Goal: Information Seeking & Learning: Learn about a topic

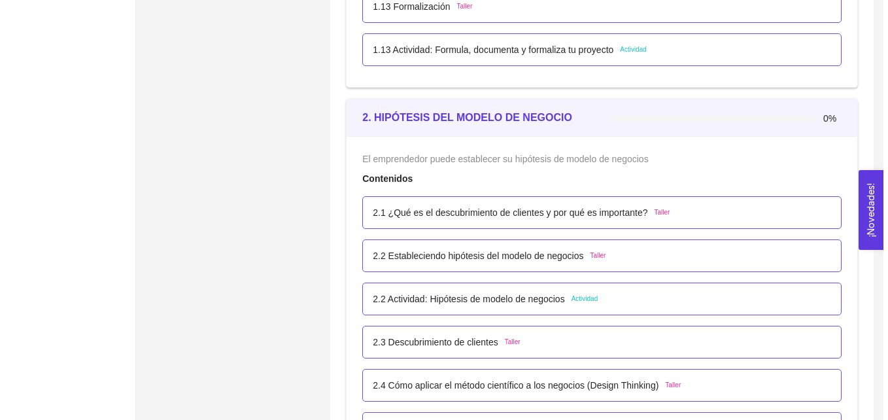
scroll to position [1188, 0]
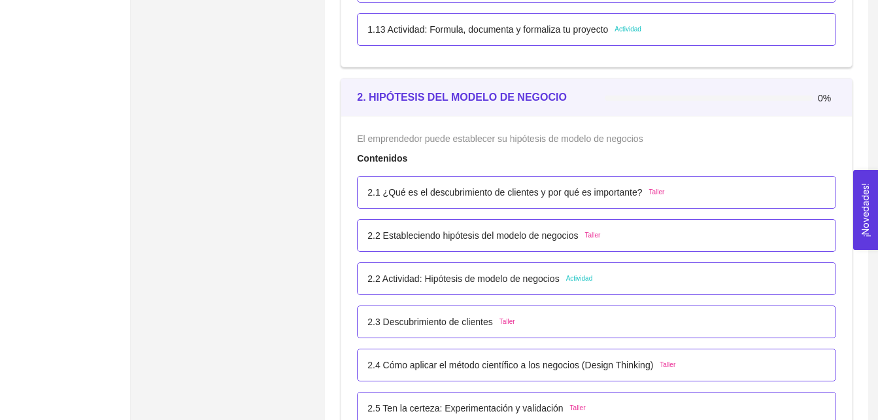
click at [573, 279] on span "Actividad" at bounding box center [579, 278] width 27 height 10
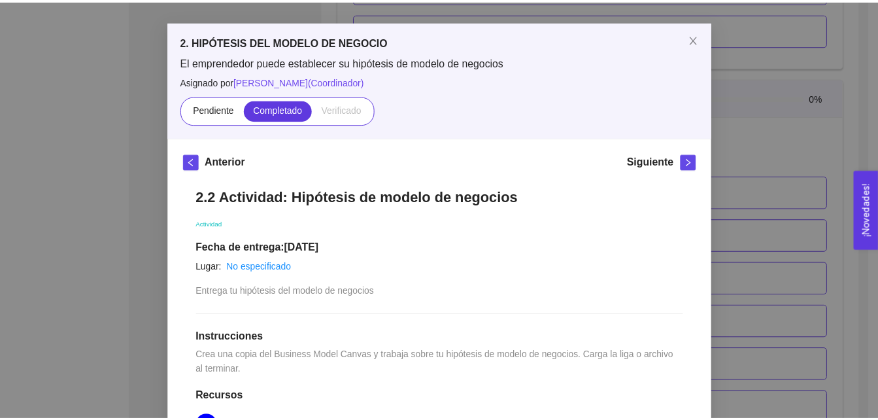
scroll to position [38, 0]
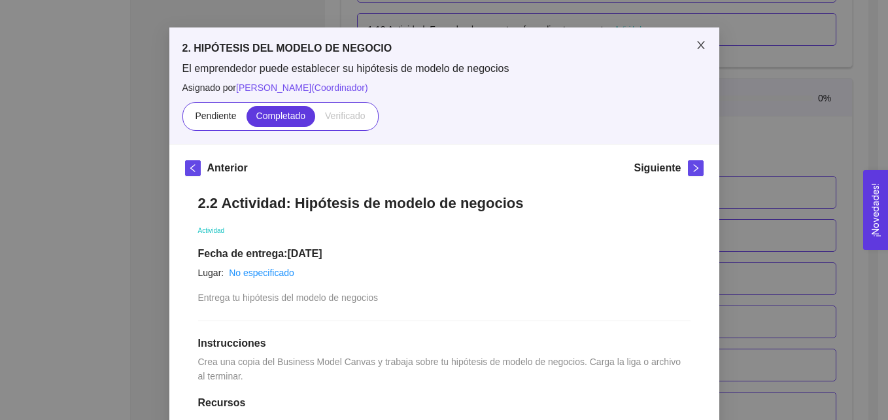
click at [696, 42] on icon "close" at bounding box center [701, 45] width 10 height 10
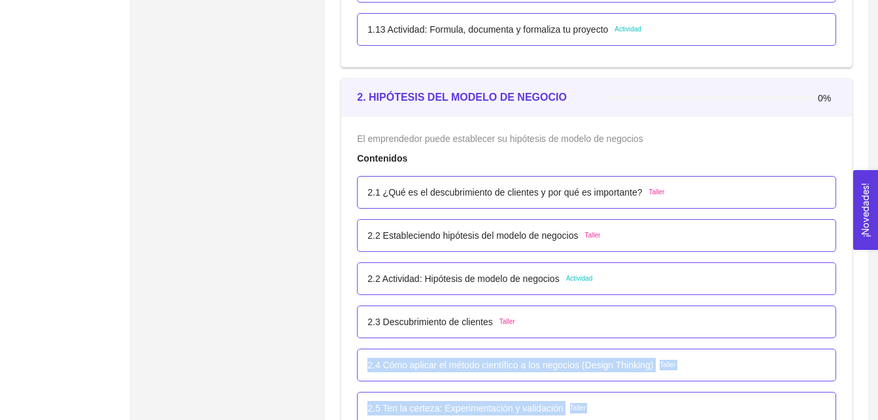
drag, startPoint x: 705, startPoint y: 314, endPoint x: 890, endPoint y: 179, distance: 228.7
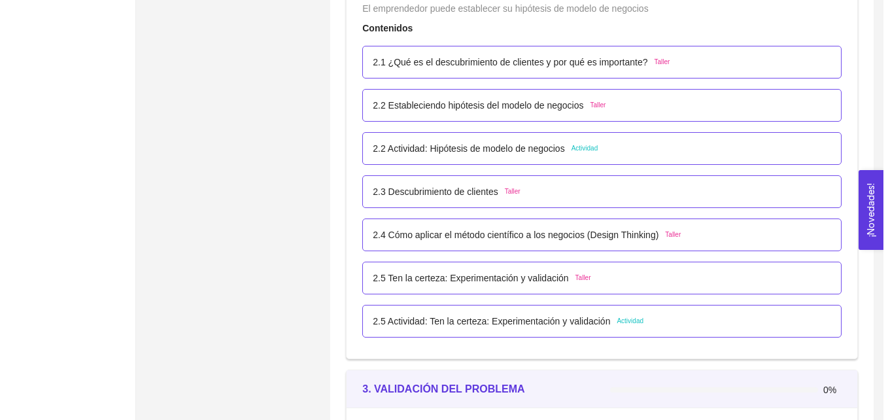
scroll to position [1336, 0]
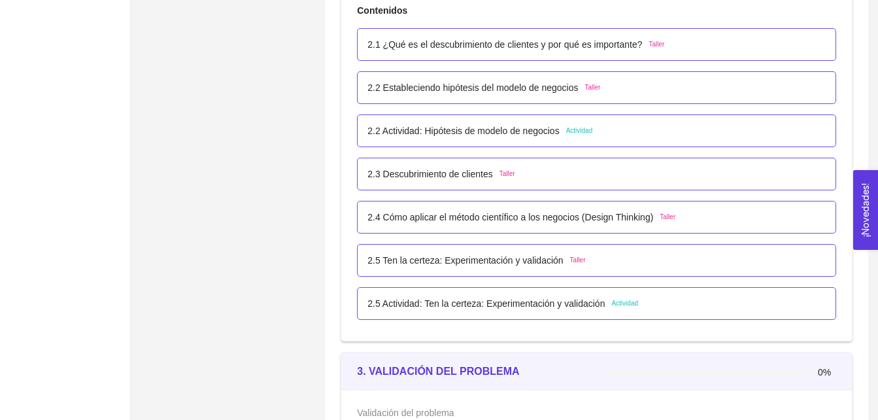
click at [621, 303] on span "Actividad" at bounding box center [624, 303] width 27 height 10
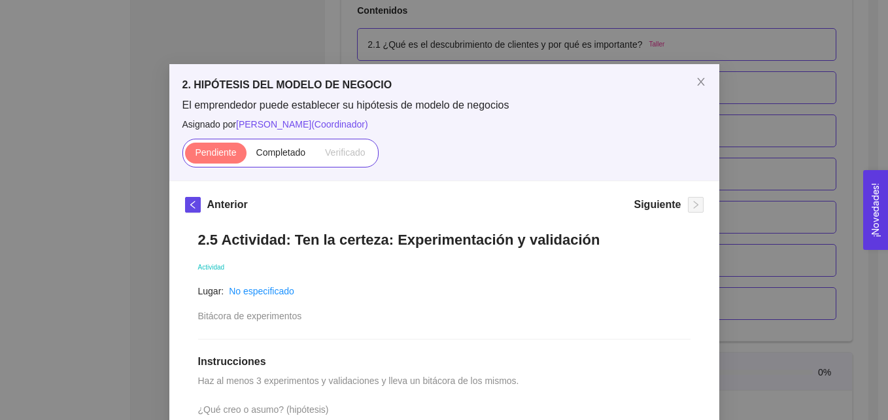
scroll to position [0, 0]
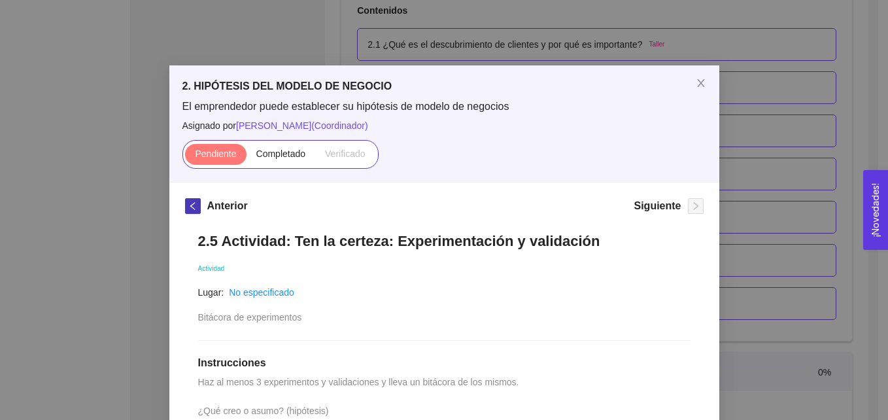
click at [188, 201] on icon "left" at bounding box center [192, 205] width 9 height 9
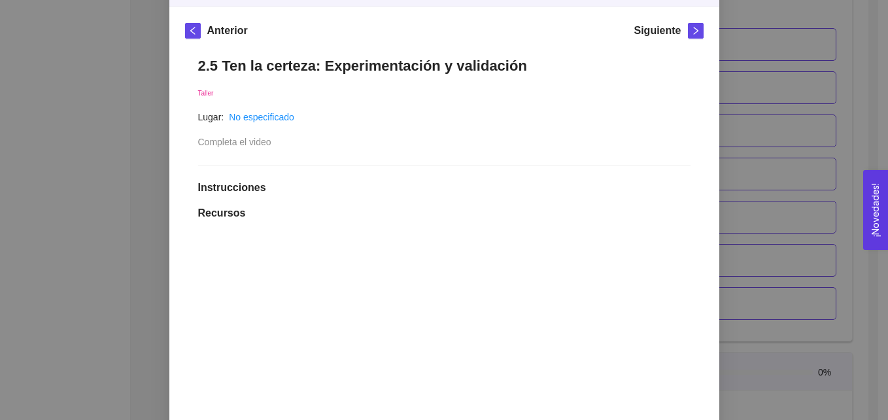
scroll to position [172, 0]
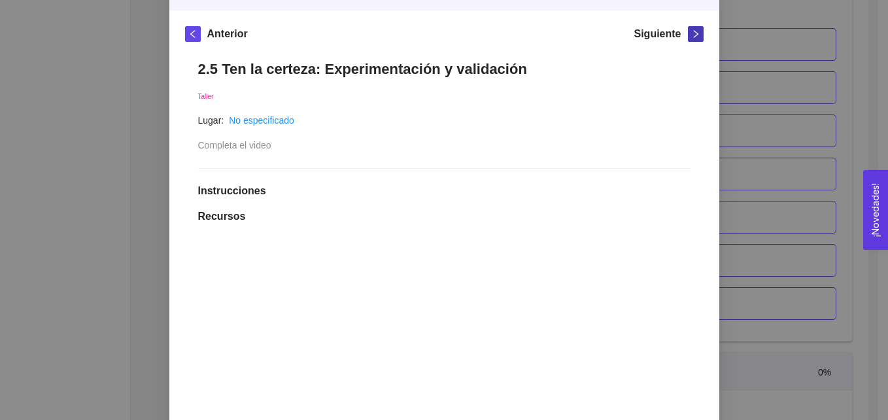
click at [693, 37] on icon "right" at bounding box center [695, 34] width 5 height 8
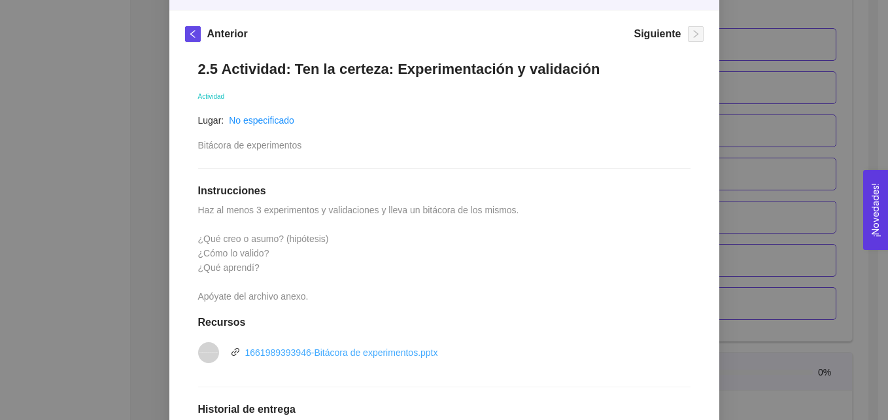
click at [410, 352] on link "1661989393946-Bitácora de experimentos.pptx" at bounding box center [341, 352] width 193 height 10
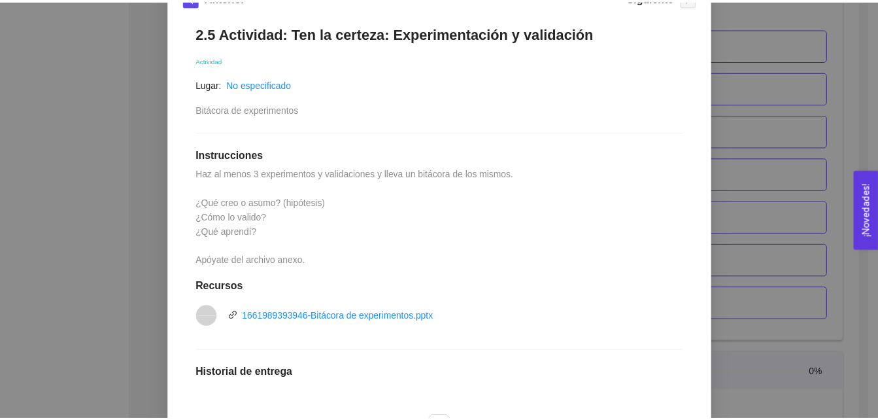
scroll to position [142, 0]
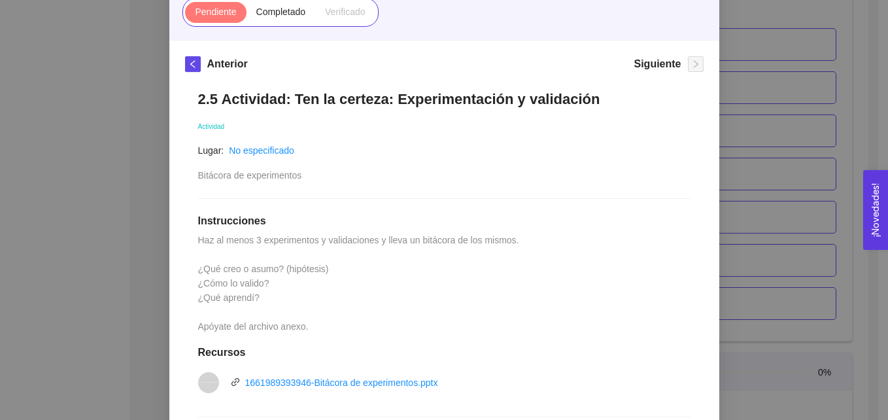
click at [755, 113] on div "2. HIPÓTESIS DEL MODELO DE NEGOCIO El emprendedor puede establecer su hipótesis…" at bounding box center [444, 210] width 888 height 420
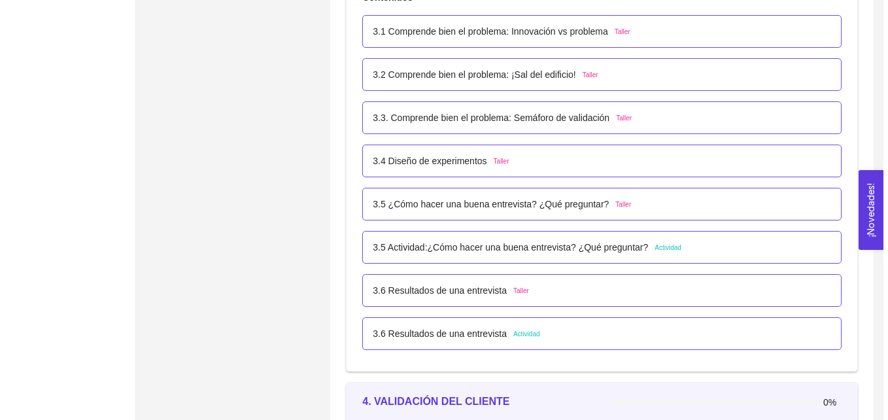
scroll to position [1791, 0]
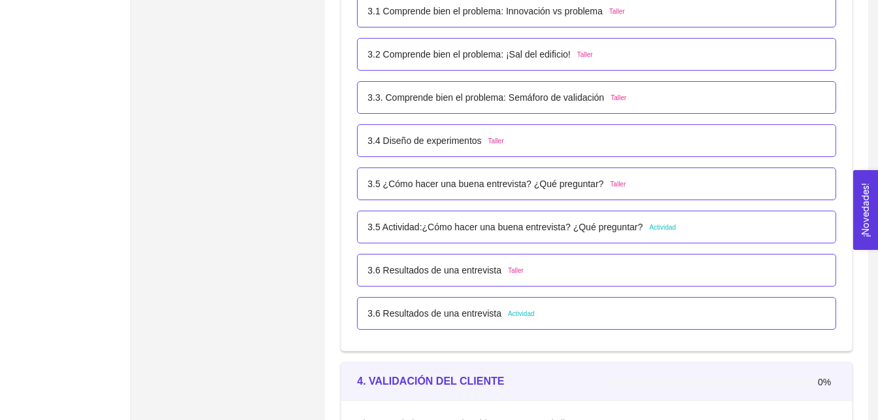
click at [658, 229] on span "Actividad" at bounding box center [662, 227] width 27 height 10
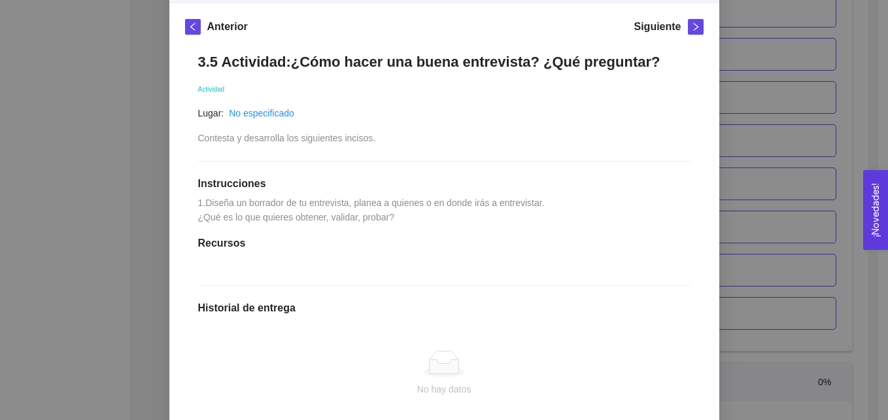
scroll to position [177, 0]
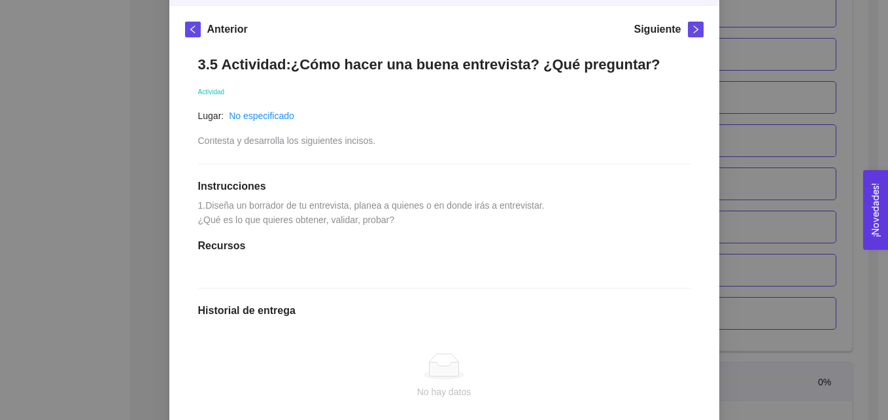
click at [847, 156] on div "3. VALIDACIÓN DEL PROBLEMA Validación del problema Asignado por [PERSON_NAME] (…" at bounding box center [444, 210] width 888 height 420
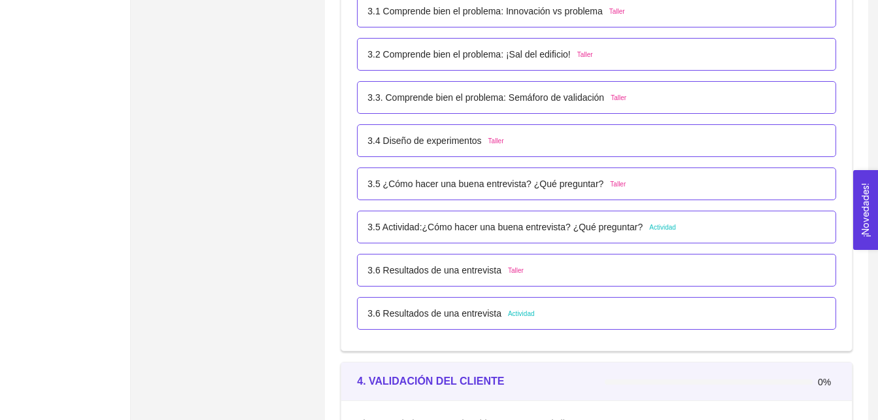
click at [662, 228] on span "Actividad" at bounding box center [662, 227] width 27 height 10
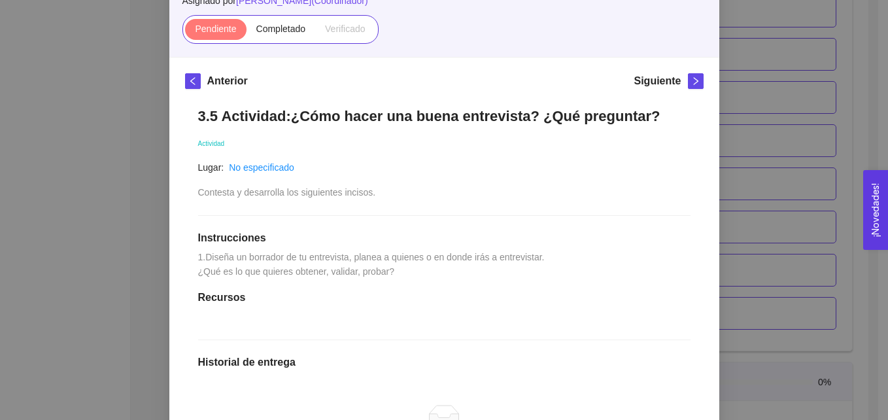
scroll to position [129, 0]
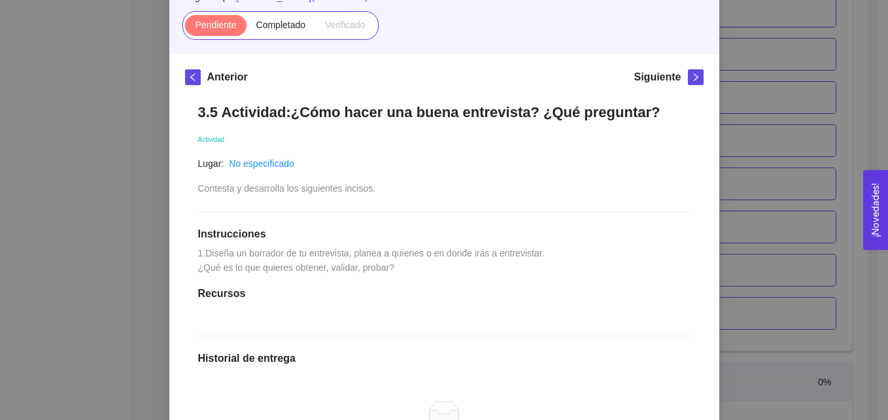
click at [808, 87] on div "3. VALIDACIÓN DEL PROBLEMA Validación del problema Asignado por [PERSON_NAME] (…" at bounding box center [444, 210] width 888 height 420
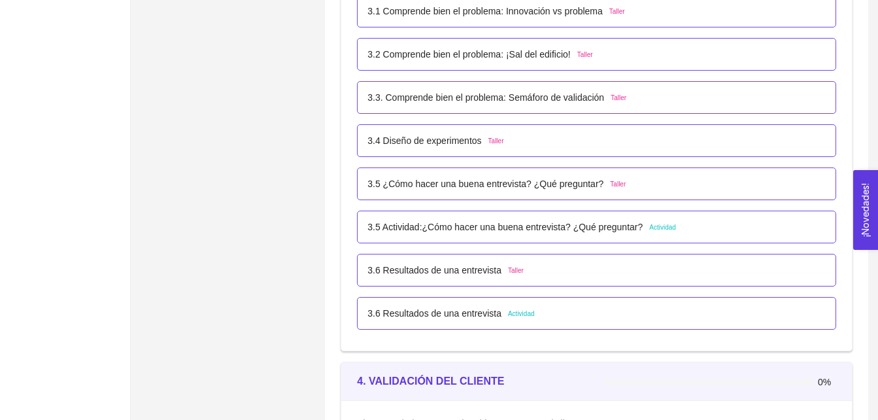
click at [512, 314] on span "Actividad" at bounding box center [521, 314] width 27 height 10
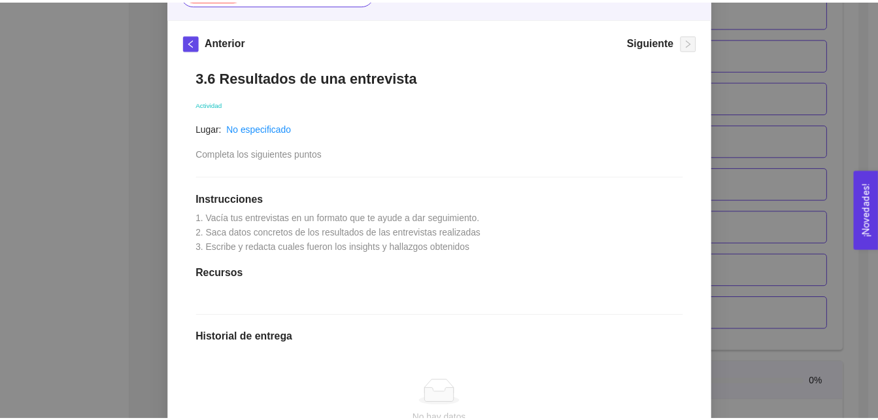
scroll to position [175, 0]
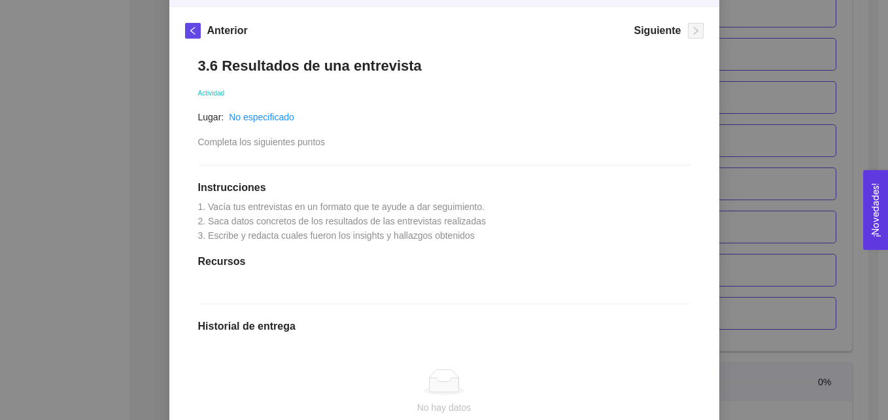
click at [796, 104] on div "3. VALIDACIÓN DEL PROBLEMA Validación del problema Asignado por [PERSON_NAME] (…" at bounding box center [444, 210] width 888 height 420
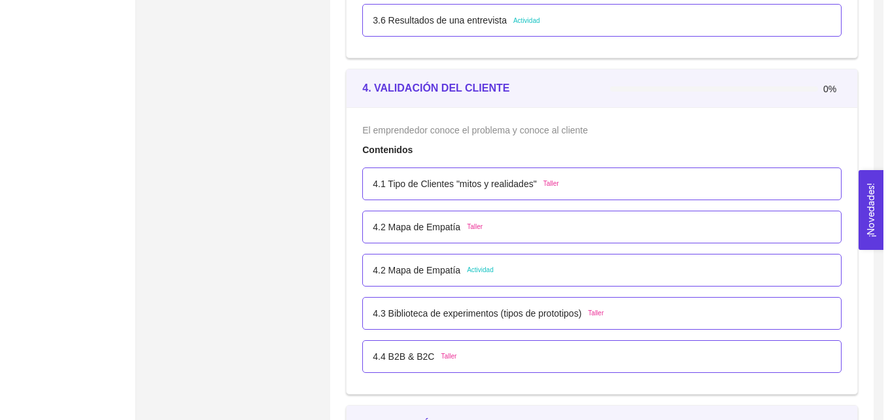
scroll to position [2114, 0]
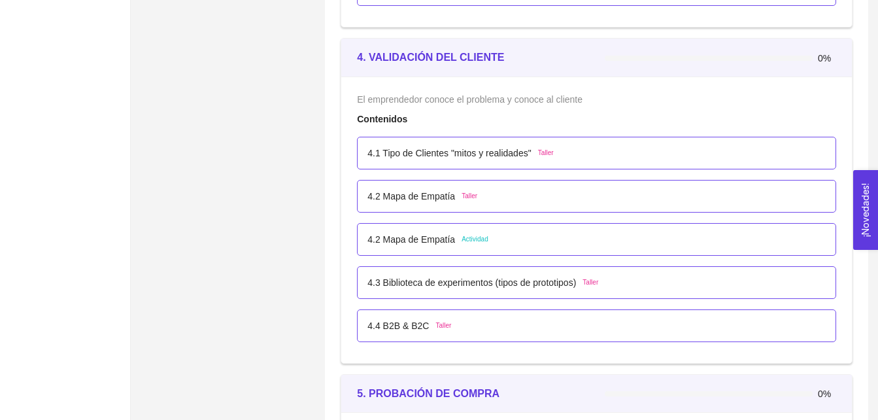
click at [468, 238] on span "Actividad" at bounding box center [475, 239] width 27 height 10
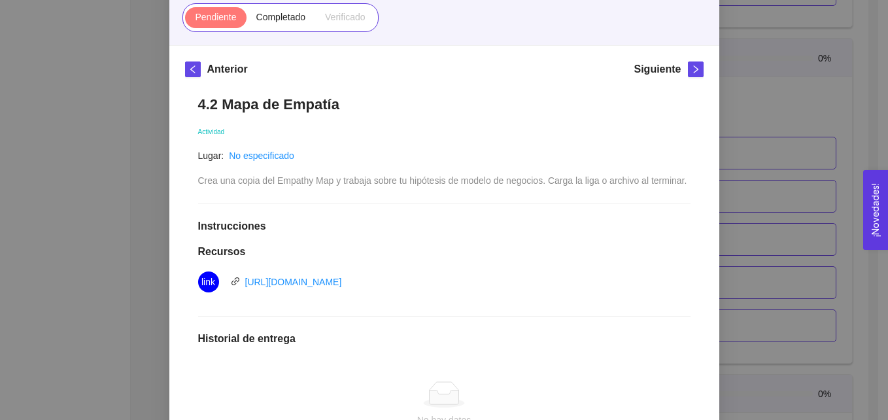
scroll to position [138, 0]
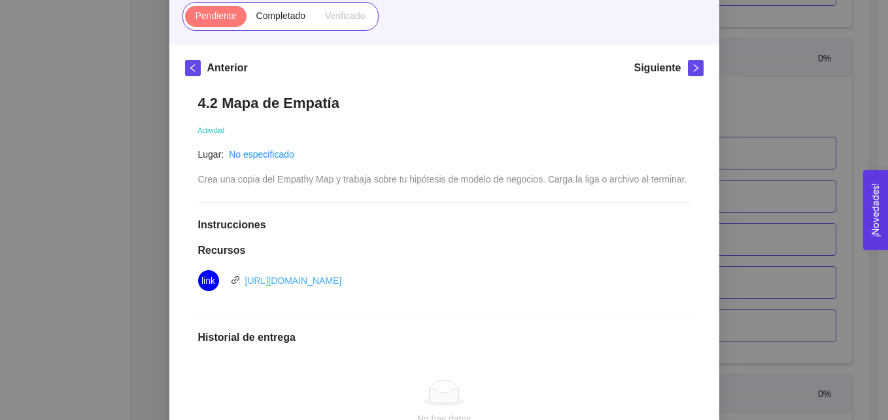
click at [342, 277] on link "[URL][DOMAIN_NAME]" at bounding box center [293, 280] width 97 height 10
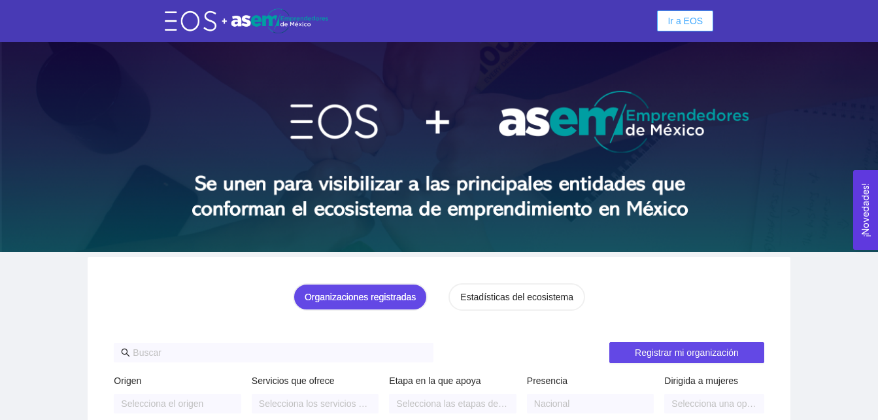
click at [689, 22] on span "Ir a EOS" at bounding box center [684, 21] width 35 height 14
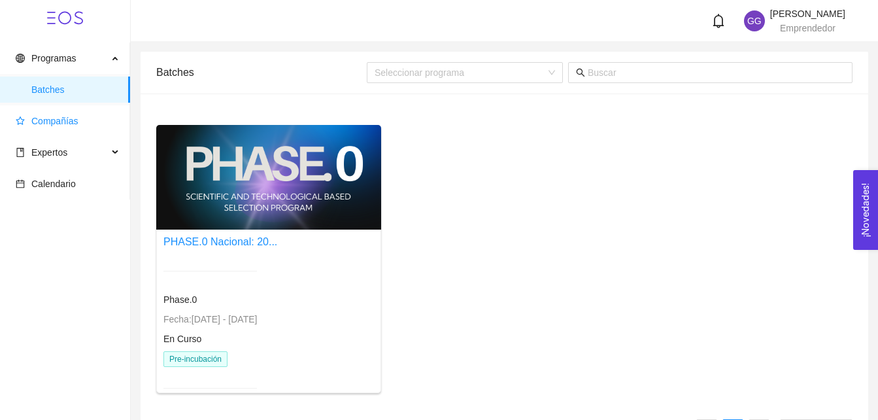
click at [61, 121] on span "Compañías" at bounding box center [54, 121] width 47 height 10
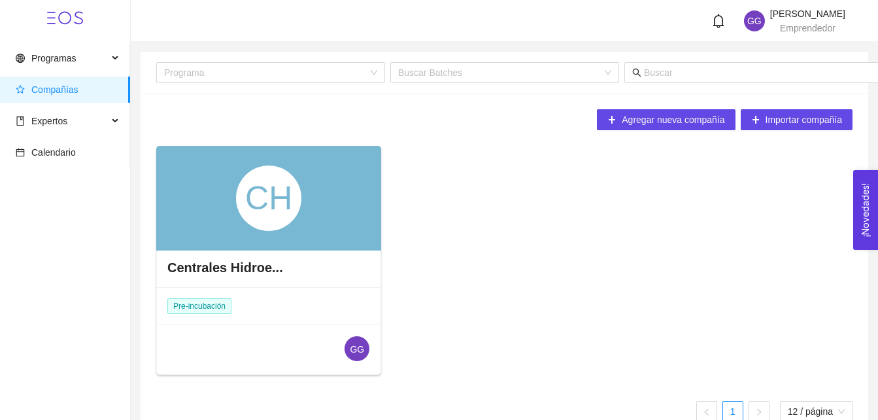
click at [352, 160] on div "CH" at bounding box center [268, 198] width 225 height 105
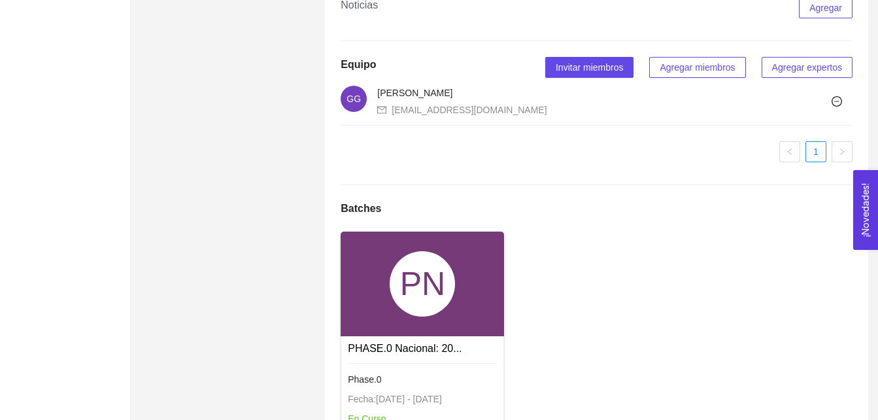
scroll to position [831, 0]
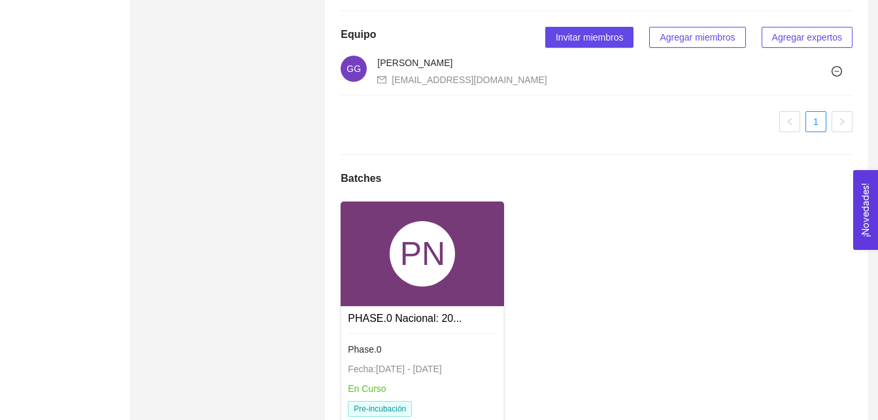
click at [374, 305] on div "PN" at bounding box center [422, 253] width 163 height 105
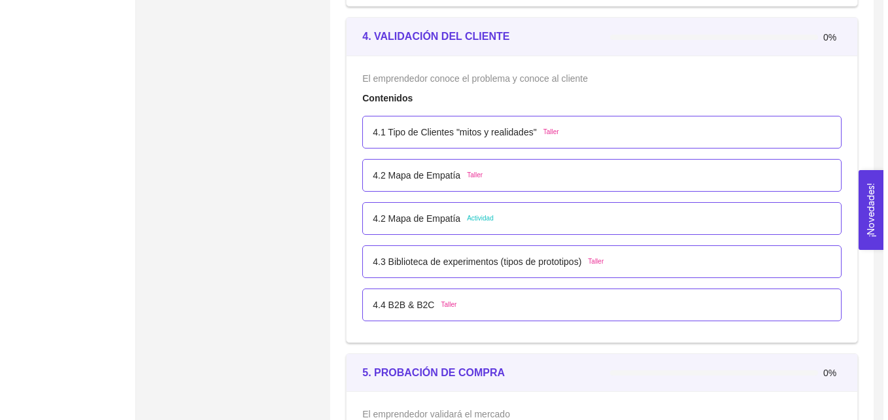
scroll to position [2146, 0]
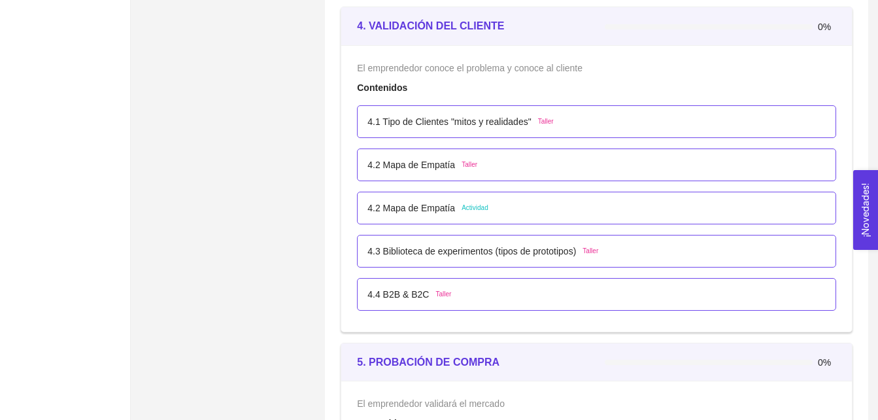
click at [464, 167] on span "Taller" at bounding box center [470, 165] width 16 height 10
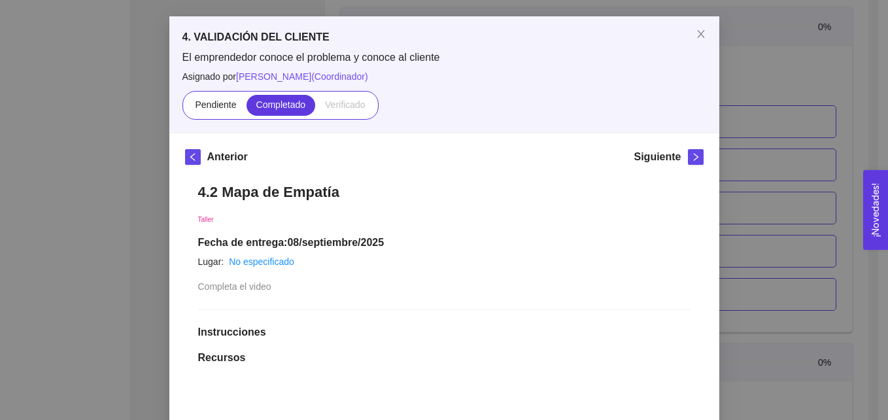
scroll to position [0, 0]
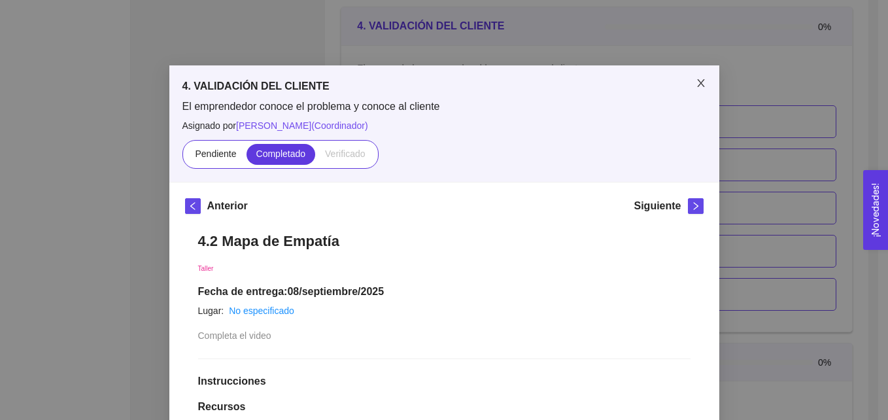
click at [698, 82] on icon "close" at bounding box center [701, 83] width 10 height 10
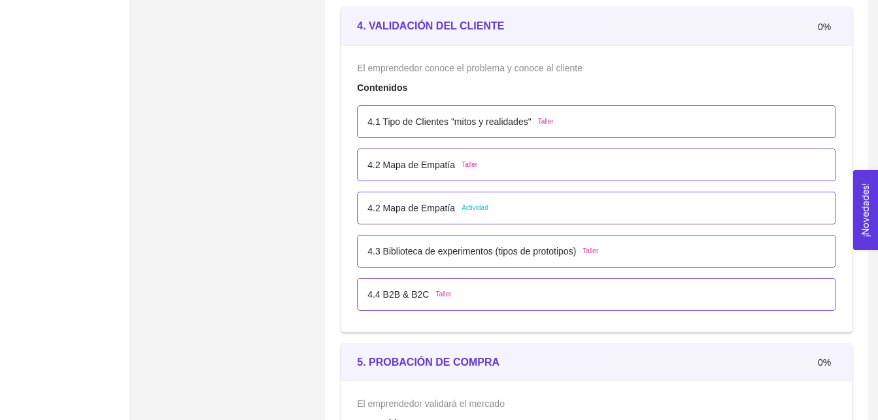
click at [480, 209] on span "Actividad" at bounding box center [475, 208] width 27 height 10
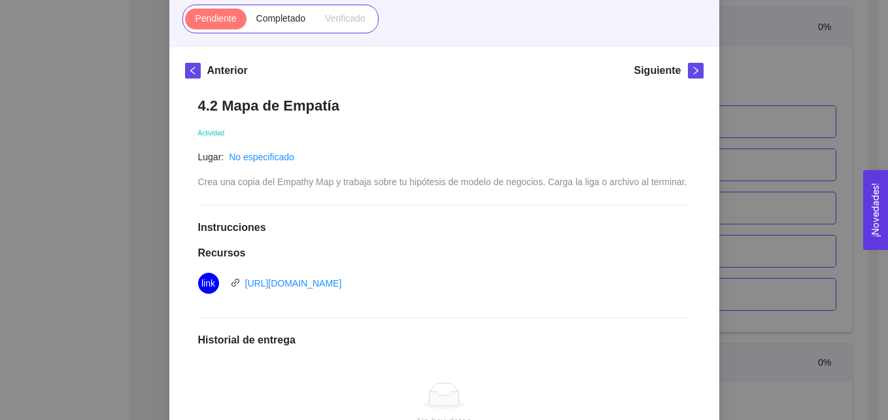
scroll to position [141, 0]
